Goal: Information Seeking & Learning: Find specific fact

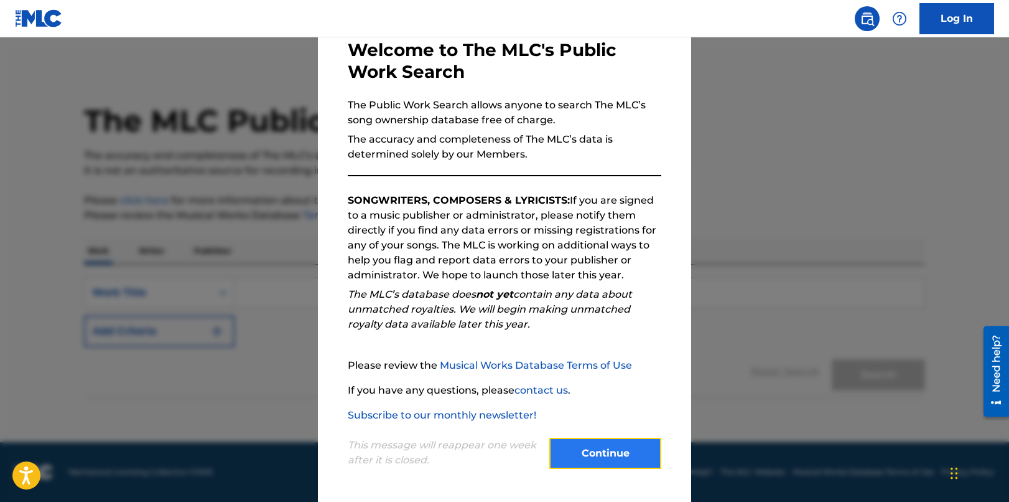
click at [598, 449] on button "Continue" at bounding box center [605, 452] width 112 height 31
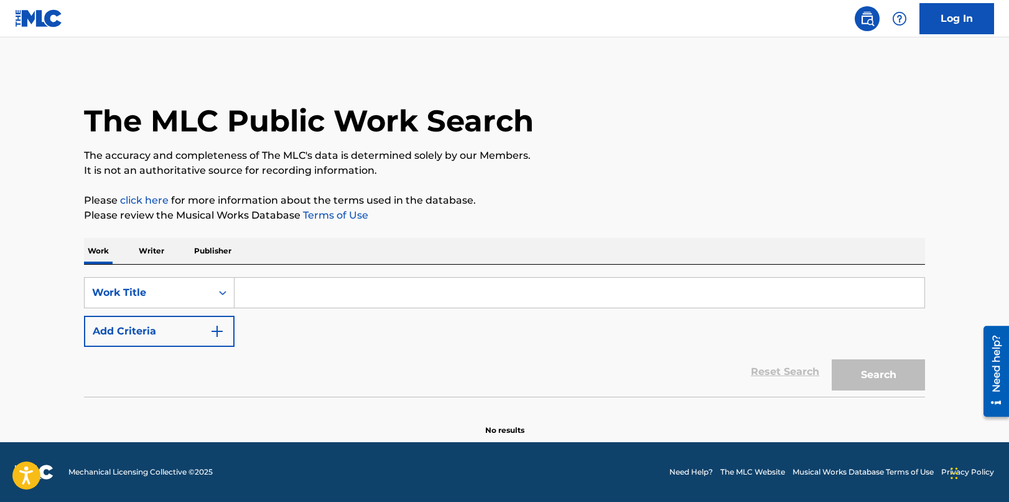
click at [384, 293] on input "Search Form" at bounding box center [580, 293] width 690 height 30
paste input "[URL][DOMAIN_NAME]"
type input "[URL][DOMAIN_NAME]"
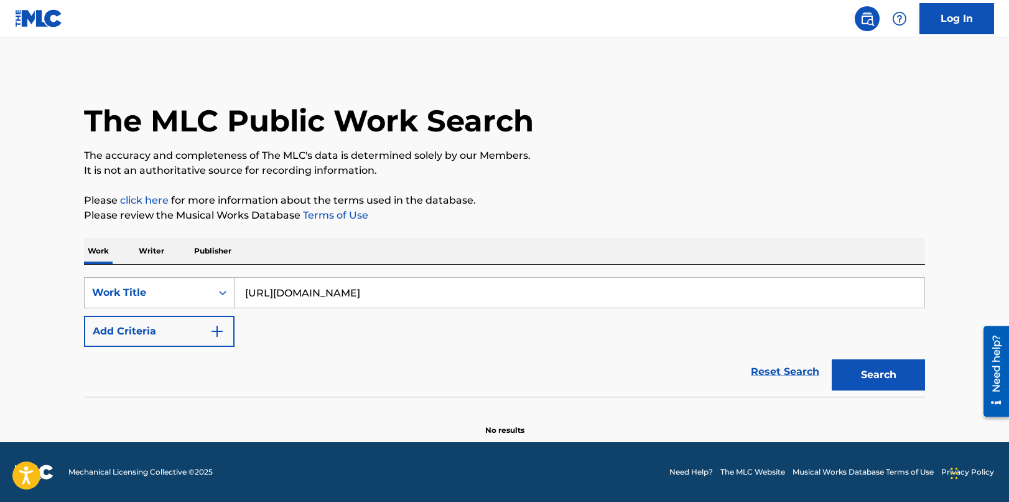
drag, startPoint x: 677, startPoint y: 294, endPoint x: 121, endPoint y: 279, distance: 556.5
click at [121, 279] on div "SearchWithCriteria880e73cf-bd41-41d7-8aa9-170693f62e64 Work Title [URL][DOMAIN_…" at bounding box center [504, 292] width 841 height 31
click at [273, 293] on input "om achanting at" at bounding box center [580, 293] width 690 height 30
click at [375, 295] on input "om chanting at" at bounding box center [580, 293] width 690 height 30
type input "om chanting at 432hz"
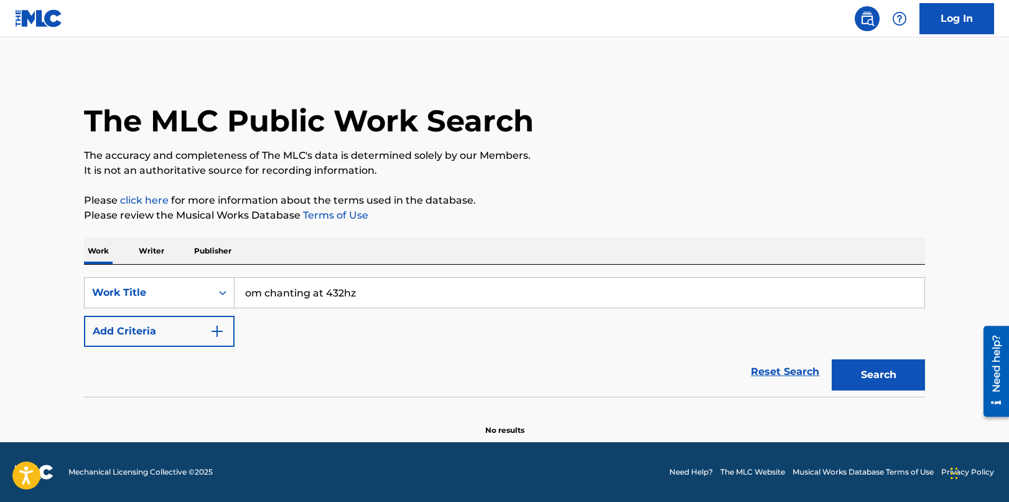
click at [832, 359] on button "Search" at bounding box center [878, 374] width 93 height 31
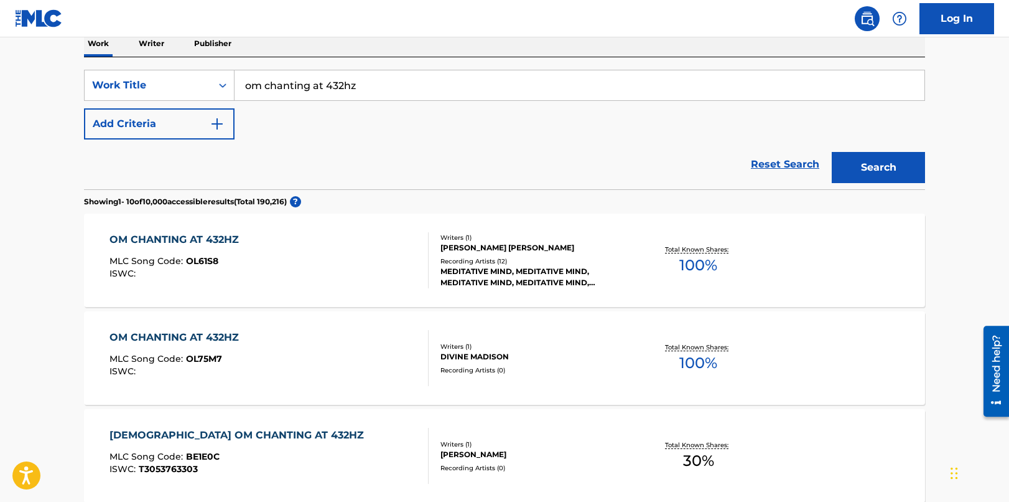
scroll to position [230, 0]
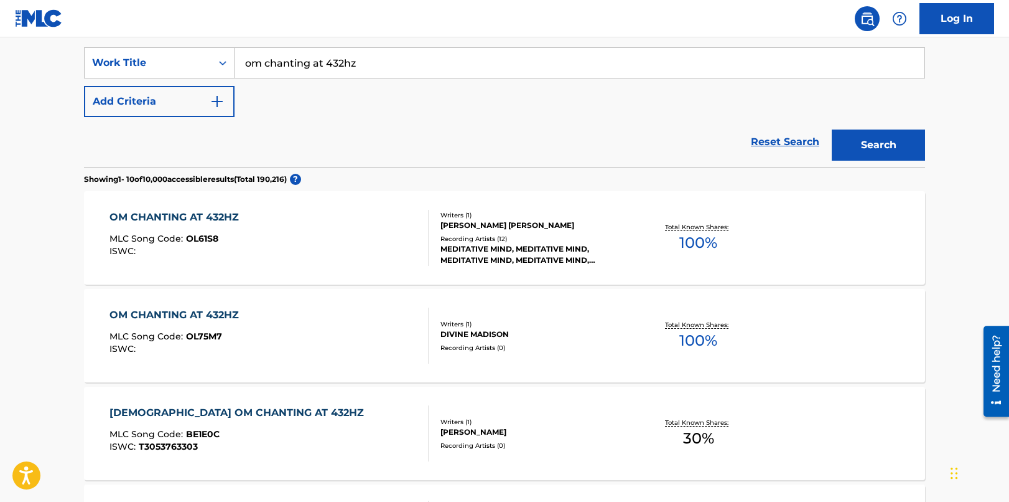
click at [225, 222] on div "OM CHANTING AT 432HZ" at bounding box center [178, 217] width 136 height 15
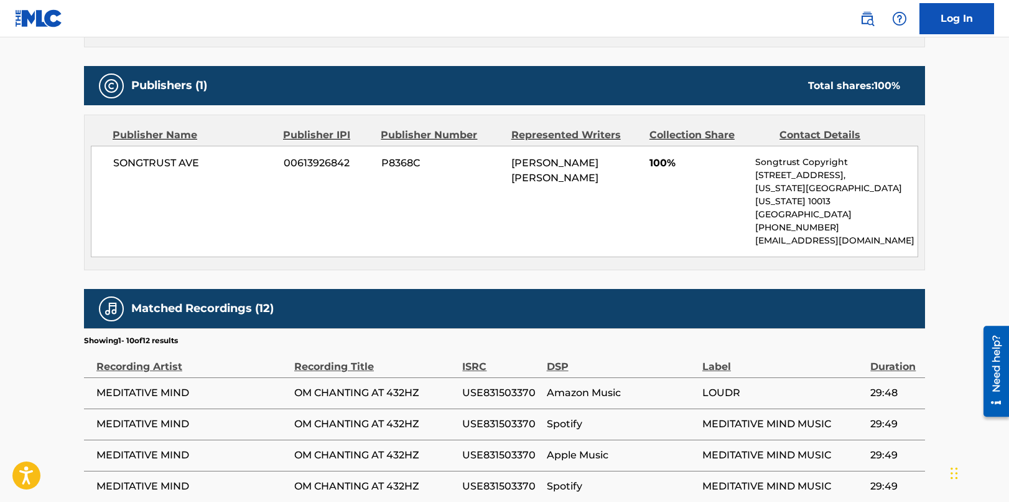
scroll to position [515, 0]
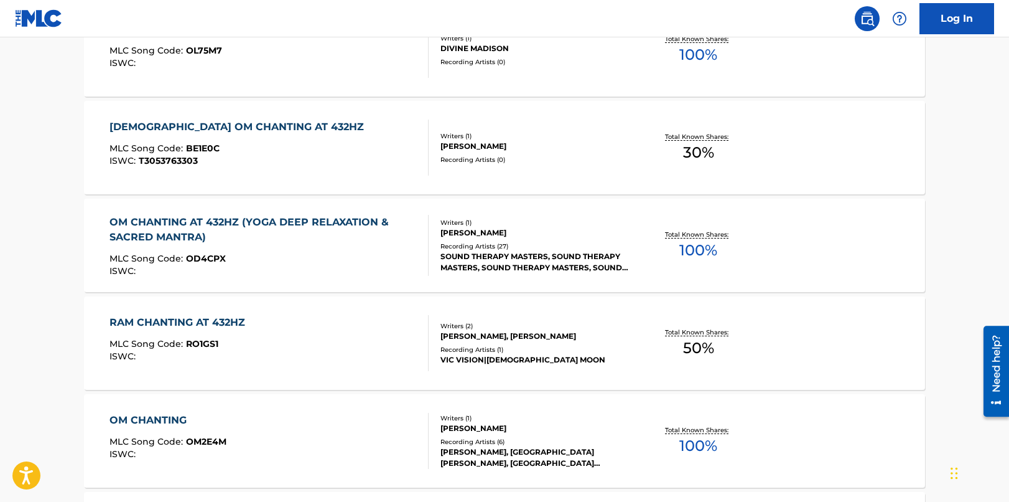
scroll to position [230, 0]
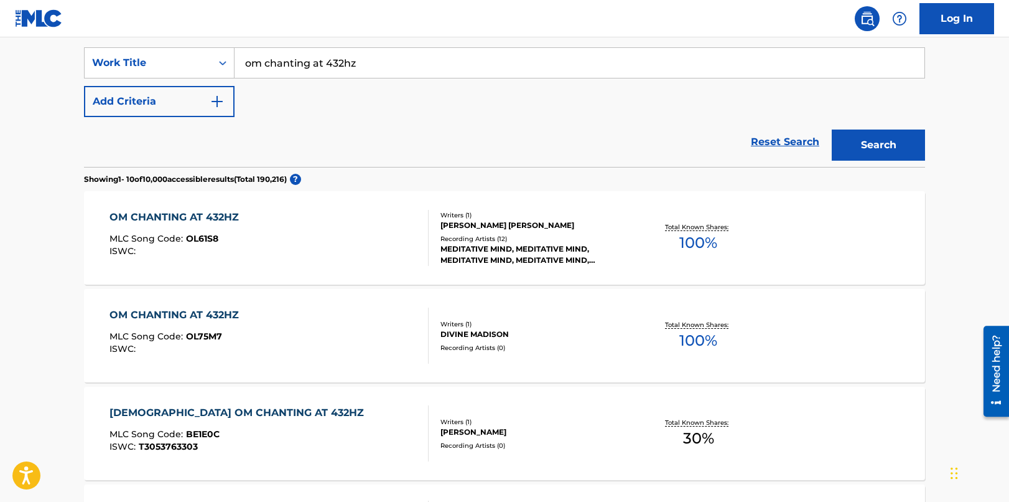
click at [212, 315] on div "OM CHANTING AT 432HZ" at bounding box center [178, 314] width 136 height 15
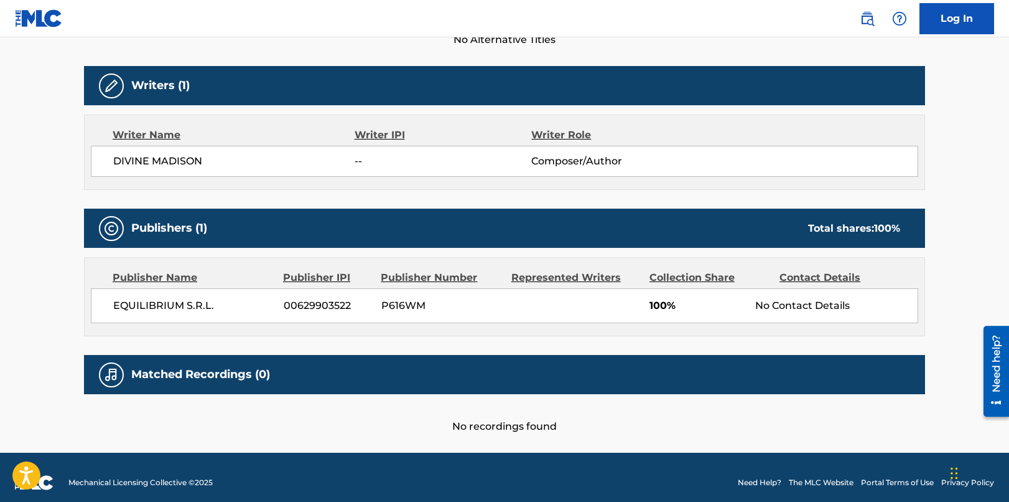
scroll to position [383, 0]
